Goal: Task Accomplishment & Management: Complete application form

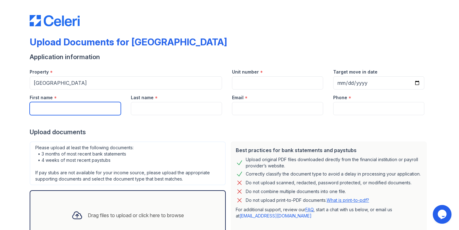
click at [92, 108] on input "First name" at bounding box center [75, 108] width 91 height 13
type input "[PERSON_NAME]"
click at [157, 100] on div "Last name *" at bounding box center [176, 95] width 91 height 12
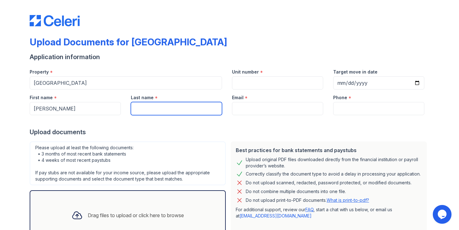
click at [157, 107] on input "Last name" at bounding box center [176, 108] width 91 height 13
type input "[PERSON_NAME]"
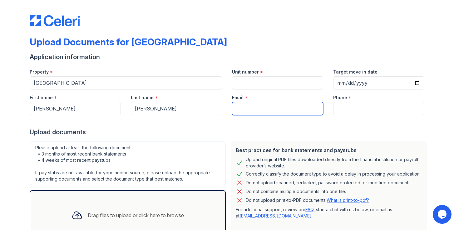
click at [253, 104] on input "Email" at bounding box center [277, 108] width 91 height 13
type input "[EMAIL_ADDRESS][DOMAIN_NAME]"
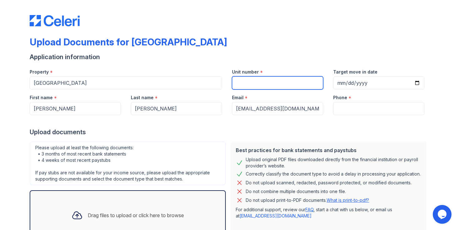
click at [269, 84] on input "Unit number" at bounding box center [277, 82] width 91 height 13
type input "1206"
click at [353, 115] on div at bounding box center [230, 121] width 400 height 12
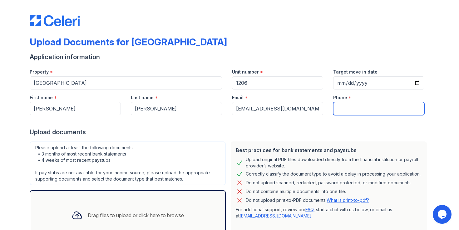
click at [353, 108] on input "Phone" at bounding box center [378, 108] width 91 height 13
type input "9295271512"
drag, startPoint x: 338, startPoint y: 109, endPoint x: 373, endPoint y: 108, distance: 34.4
click at [371, 108] on input "9295271512" at bounding box center [378, 108] width 91 height 13
click at [388, 107] on input "9295271512" at bounding box center [378, 108] width 91 height 13
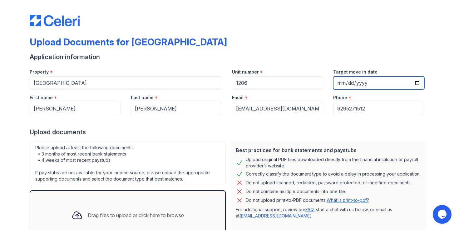
click at [358, 84] on input "Target move in date" at bounding box center [378, 82] width 91 height 13
click at [420, 86] on input "Target move in date" at bounding box center [378, 82] width 91 height 13
click at [418, 84] on input "Target move in date" at bounding box center [378, 82] width 91 height 13
type input "[DATE]"
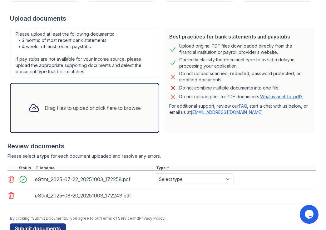
scroll to position [126, 0]
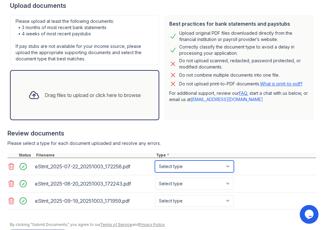
click at [185, 165] on select "Select type Paystub Bank Statement Offer Letter Tax Documents Benefit Award Let…" at bounding box center [194, 166] width 79 height 12
select select "bank_statement"
click at [155, 160] on select "Select type Paystub Bank Statement Offer Letter Tax Documents Benefit Award Let…" at bounding box center [194, 166] width 79 height 12
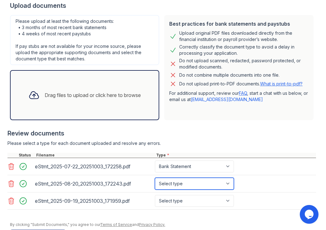
click at [192, 187] on select "Select type Paystub Bank Statement Offer Letter Tax Documents Benefit Award Let…" at bounding box center [194, 183] width 79 height 12
select select "bank_statement"
click at [155, 177] on select "Select type Paystub Bank Statement Offer Letter Tax Documents Benefit Award Let…" at bounding box center [194, 183] width 79 height 12
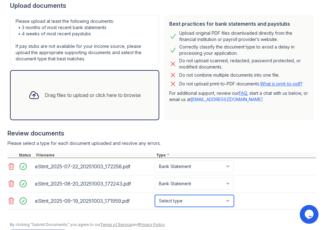
click at [198, 202] on select "Select type Paystub Bank Statement Offer Letter Tax Documents Benefit Award Let…" at bounding box center [194, 201] width 79 height 12
select select "bank_statement"
click at [155, 195] on select "Select type Paystub Bank Statement Offer Letter Tax Documents Benefit Award Let…" at bounding box center [194, 201] width 79 height 12
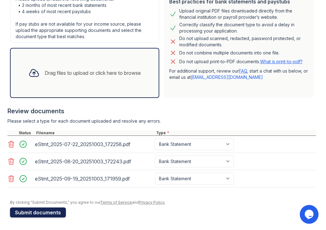
click at [39, 214] on button "Submit documents" at bounding box center [38, 212] width 56 height 10
